Goal: Complete application form

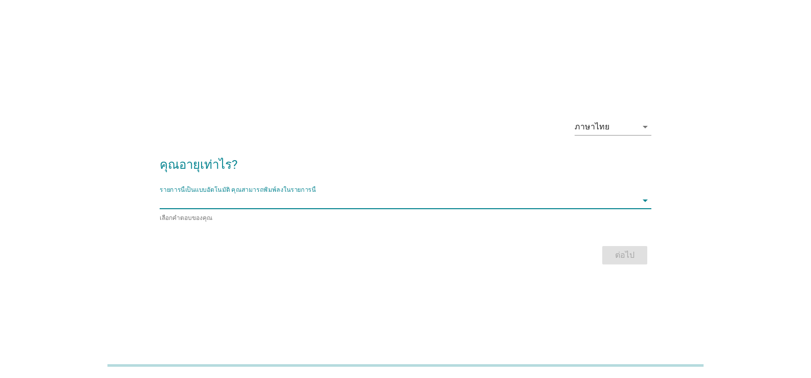
click at [198, 203] on input "รายการนี้เป็นแบบอัตโนมัติ คุณสามารถพิมพ์ลงในรายการนี้" at bounding box center [399, 200] width 478 height 16
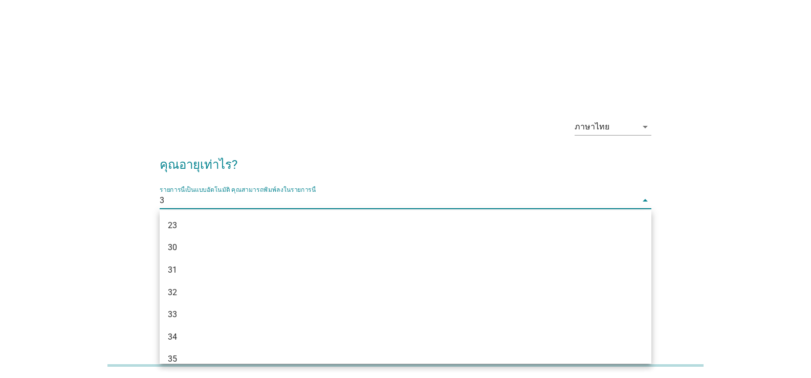
type input "34"
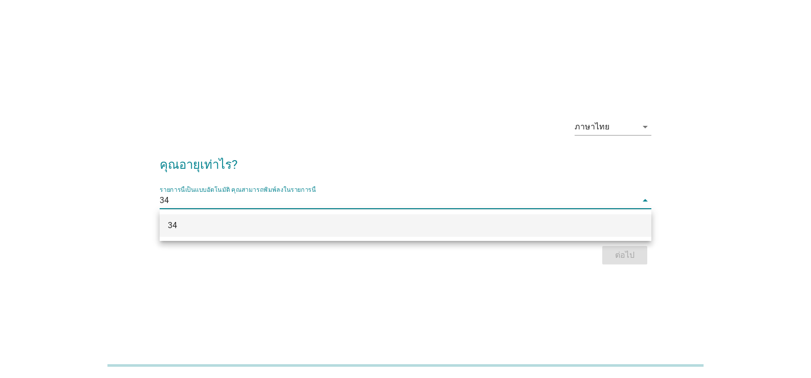
click at [198, 232] on div "34" at bounding box center [406, 226] width 492 height 23
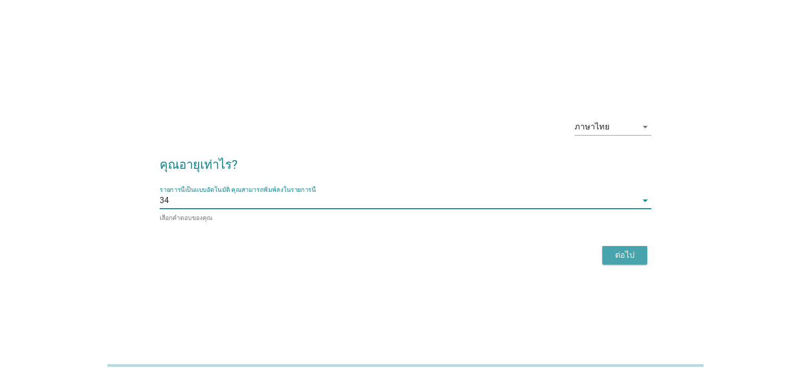
click at [635, 259] on div "ต่อไป" at bounding box center [625, 255] width 29 height 12
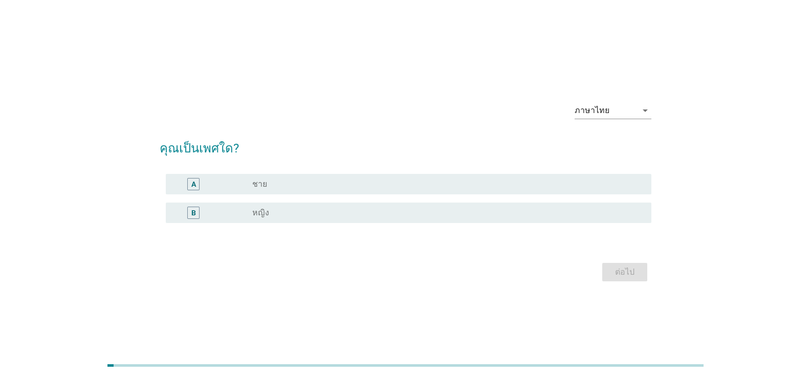
click at [226, 216] on div "B" at bounding box center [213, 213] width 78 height 12
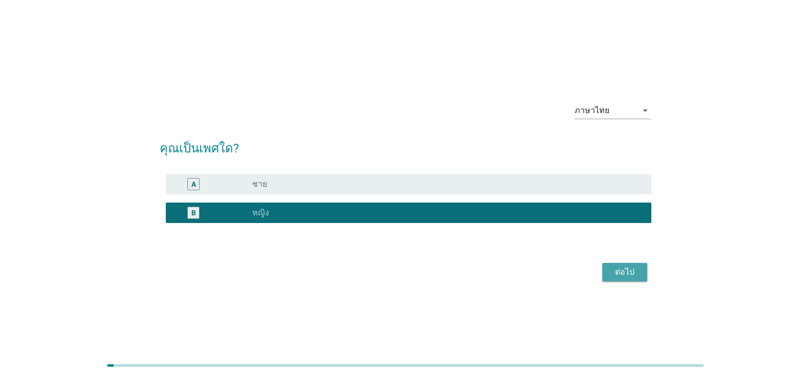
click at [627, 271] on div "ต่อไป" at bounding box center [625, 272] width 29 height 12
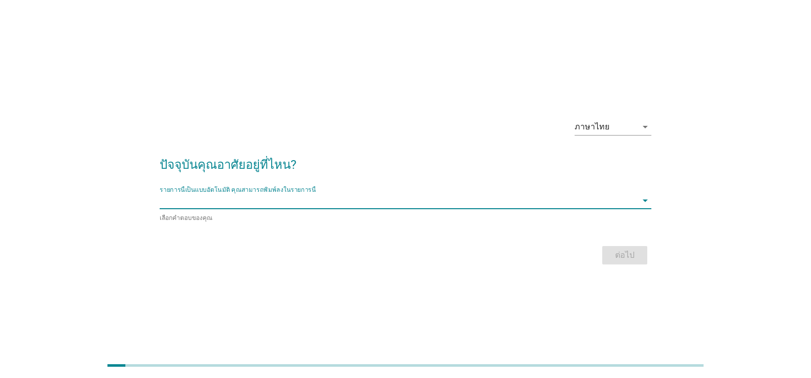
click at [190, 202] on input "รายการนี้เป็นแบบอัตโนมัติ คุณสามารถพิมพ์ลงในรายการนี้" at bounding box center [399, 200] width 478 height 16
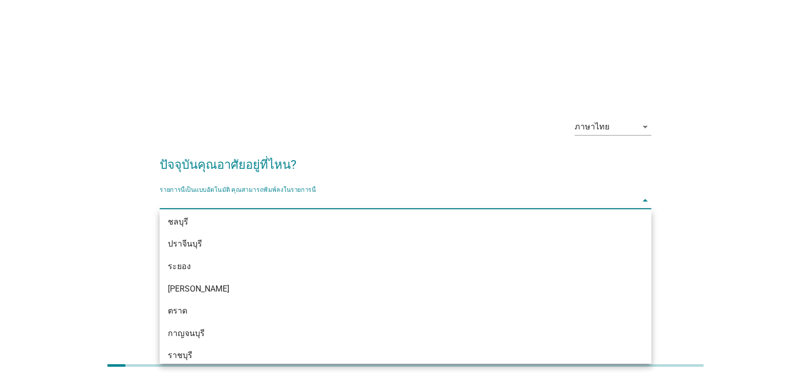
scroll to position [1245, 0]
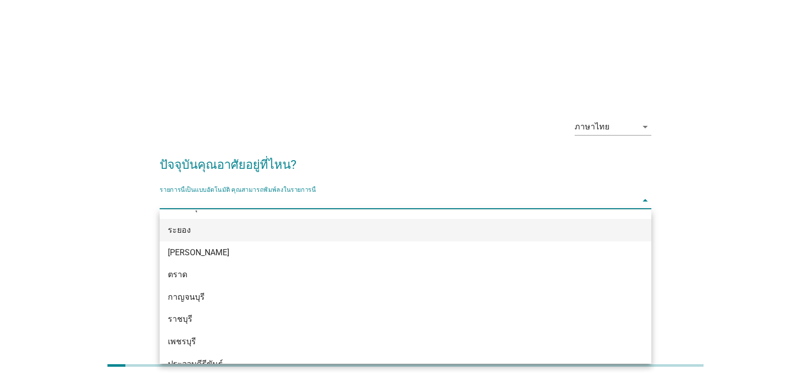
click at [191, 232] on div "ระยอง" at bounding box center [386, 230] width 436 height 12
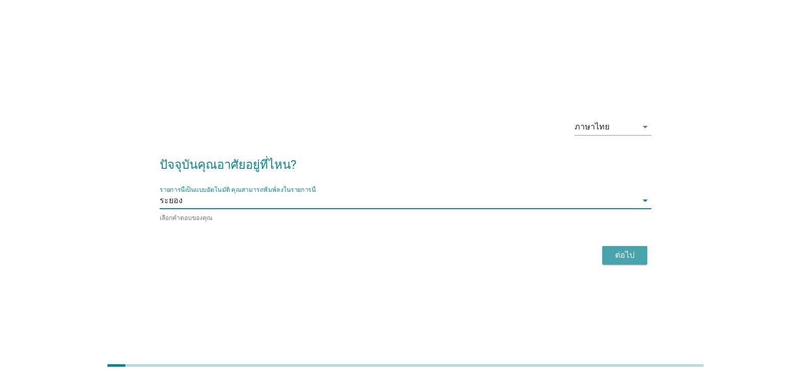
click at [631, 249] on div "ต่อไป" at bounding box center [625, 255] width 29 height 12
